Goal: Task Accomplishment & Management: Manage account settings

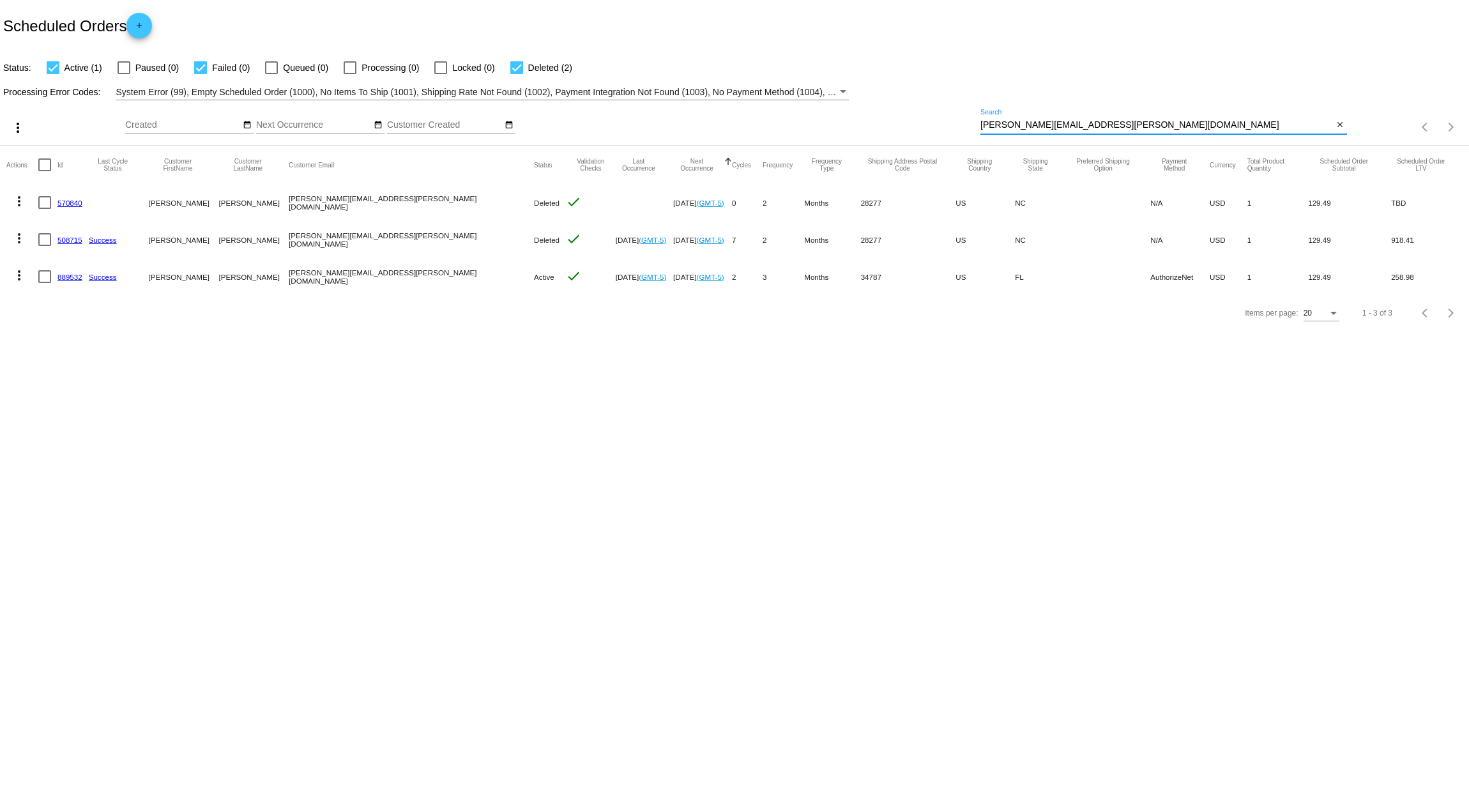
drag, startPoint x: 1105, startPoint y: 127, endPoint x: 826, endPoint y: 115, distance: 279.3
click at [826, 115] on div "more_vert Sep Jan Feb Mar [DATE]" at bounding box center [734, 123] width 1469 height 45
paste input "[EMAIL_ADDRESS]"
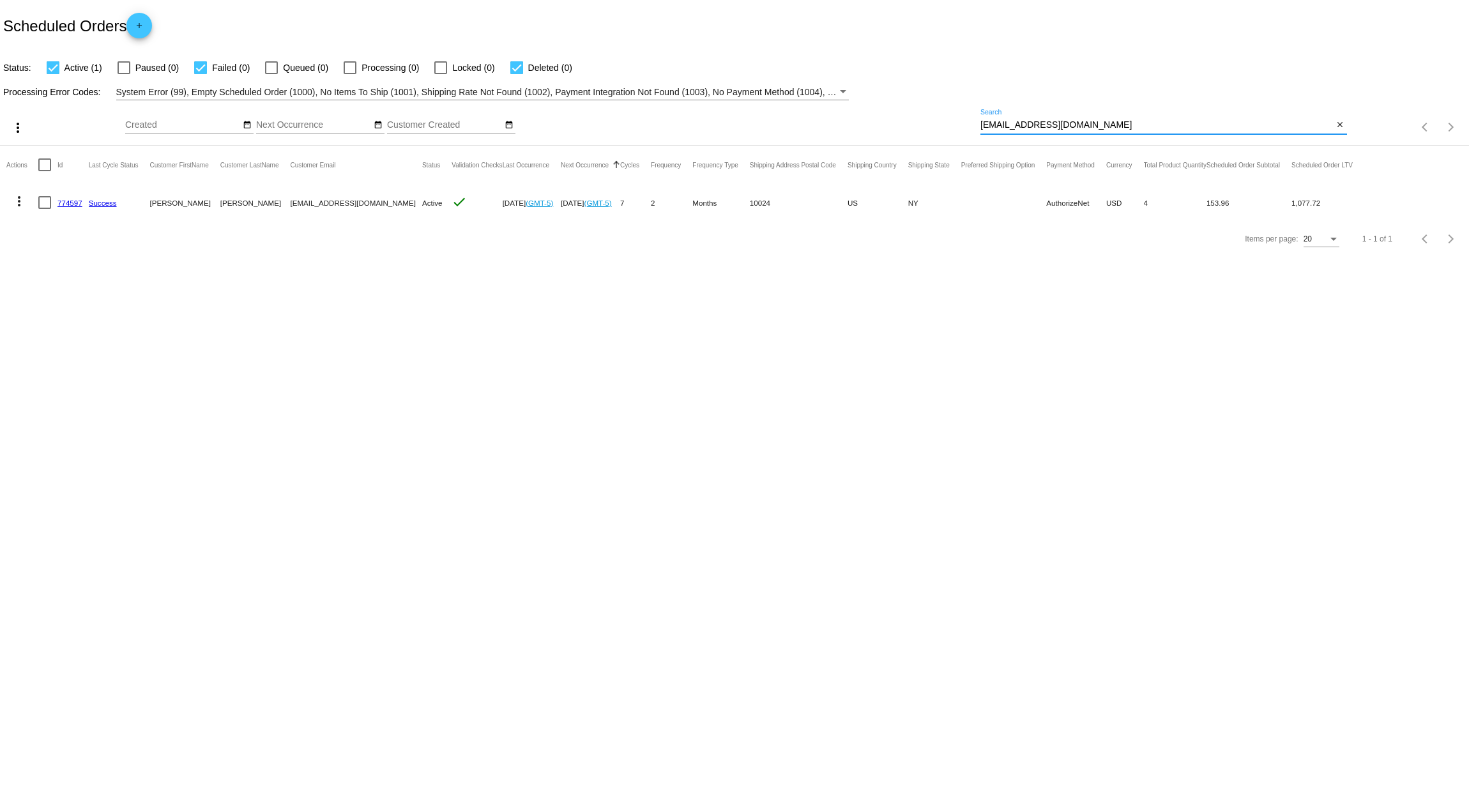
type input "[EMAIL_ADDRESS][DOMAIN_NAME]"
click at [21, 201] on mat-icon "more_vert" at bounding box center [19, 201] width 15 height 15
click at [75, 292] on span "Process Now" at bounding box center [71, 293] width 52 height 10
drag, startPoint x: 1101, startPoint y: 130, endPoint x: 836, endPoint y: 85, distance: 268.8
click at [884, 95] on app-dashboard-scheduled-orders "Scheduled Orders add Status: Active (1) Paused (0) Failed (0) Queued (0) Proces…" at bounding box center [734, 128] width 1469 height 256
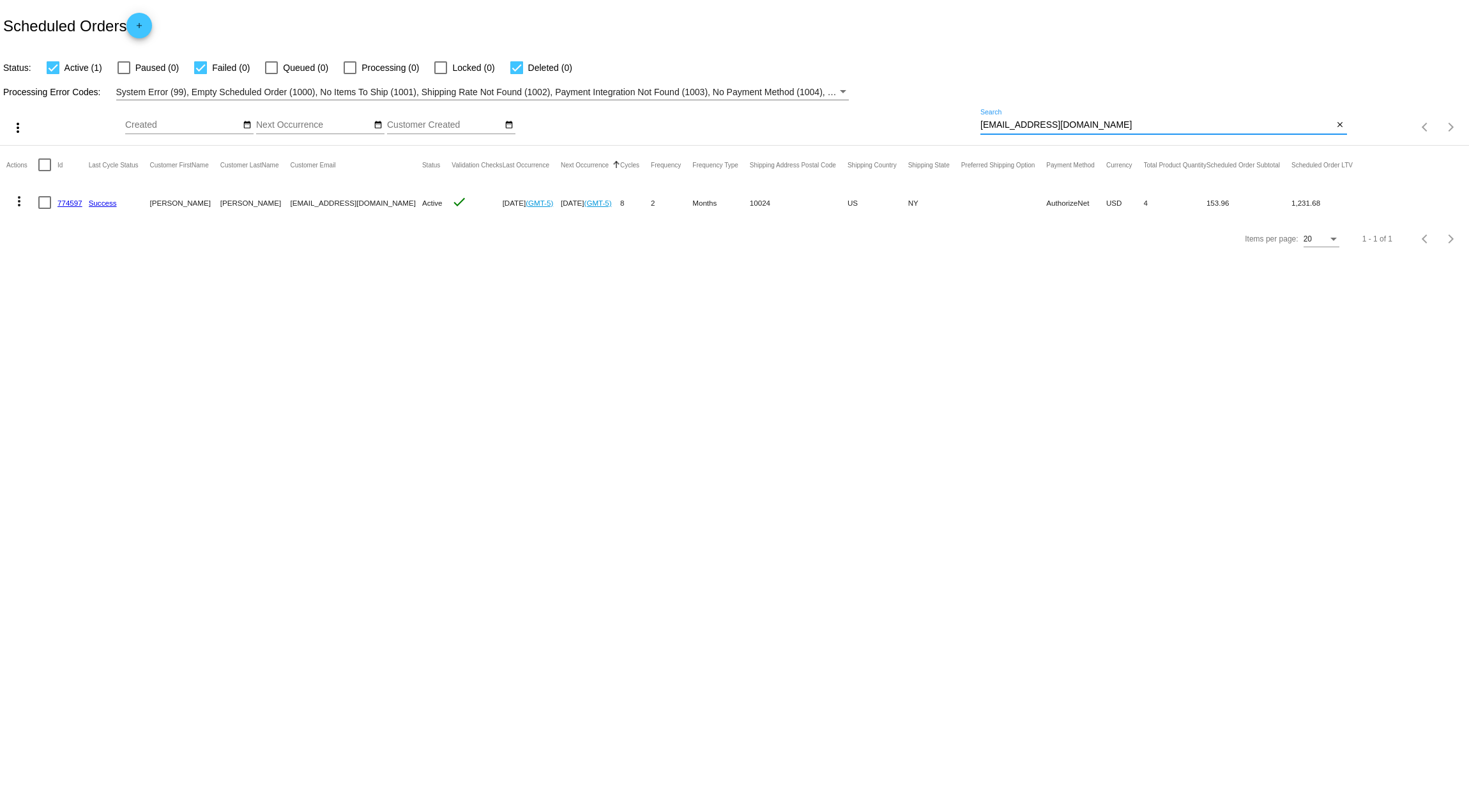
drag, startPoint x: 1139, startPoint y: 128, endPoint x: 843, endPoint y: 100, distance: 297.3
click at [843, 100] on div "more_vert Sep Jan Feb Mar [DATE]" at bounding box center [734, 123] width 1469 height 45
paste input "rmtadros@ao"
type input "[EMAIL_ADDRESS][DOMAIN_NAME]"
click at [19, 203] on mat-icon "more_vert" at bounding box center [19, 201] width 15 height 15
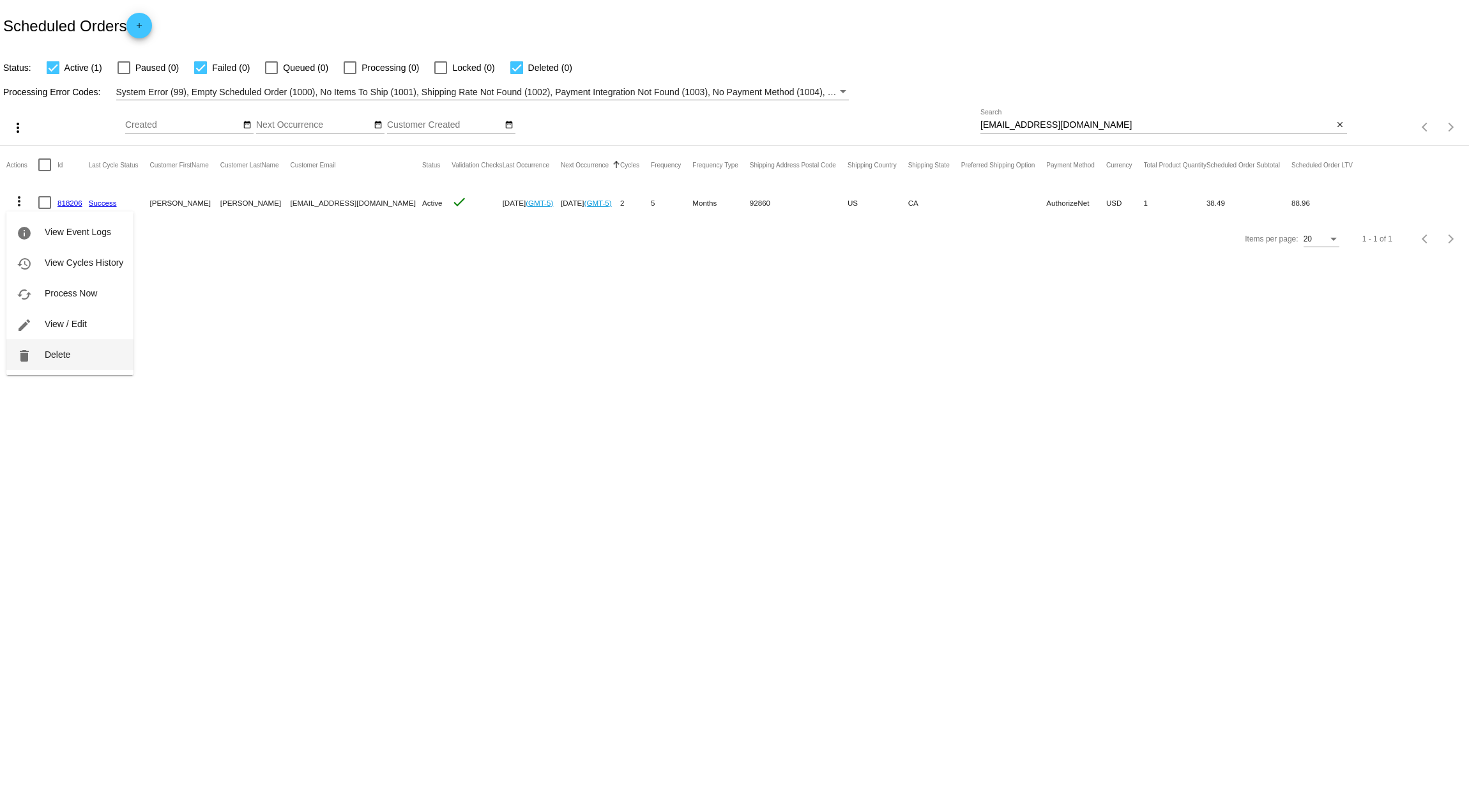
click at [57, 347] on button "delete Delete" at bounding box center [69, 355] width 127 height 31
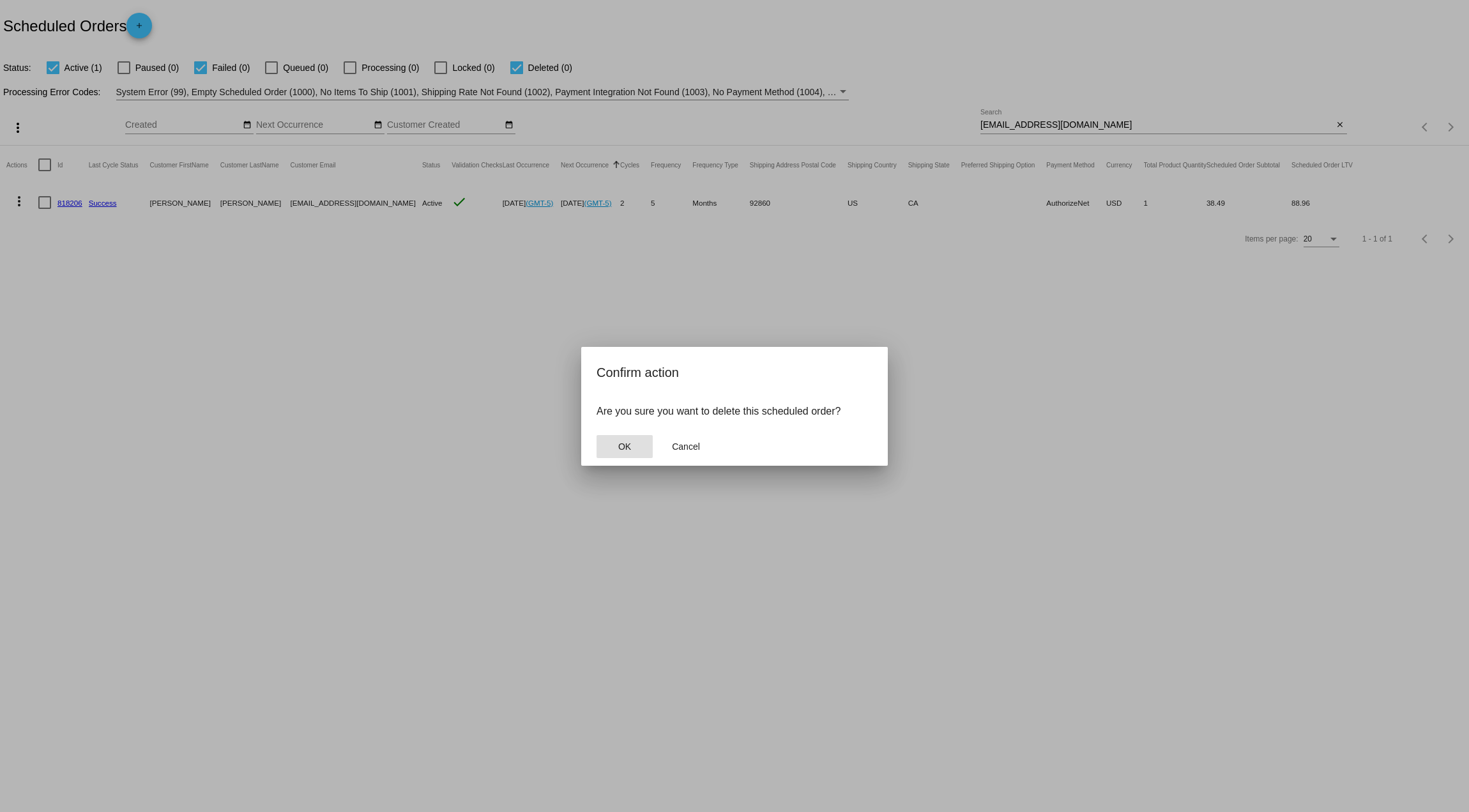
click at [620, 433] on mat-dialog-actions "OK Cancel" at bounding box center [734, 446] width 276 height 38
click at [620, 438] on button "OK" at bounding box center [625, 446] width 56 height 23
